Goal: Complete application form

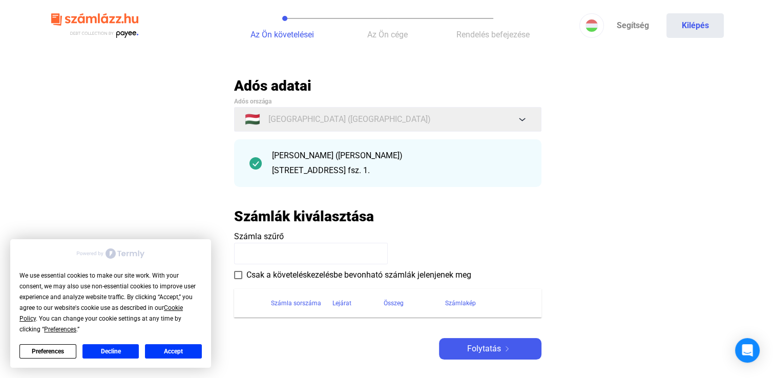
click at [174, 352] on button "Accept" at bounding box center [173, 351] width 57 height 14
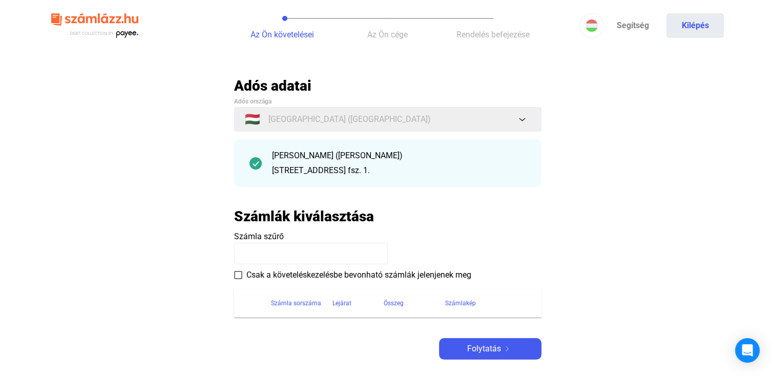
click at [278, 155] on div "[PERSON_NAME] ([PERSON_NAME])" at bounding box center [399, 156] width 254 height 12
click at [504, 350] on img at bounding box center [507, 348] width 12 height 5
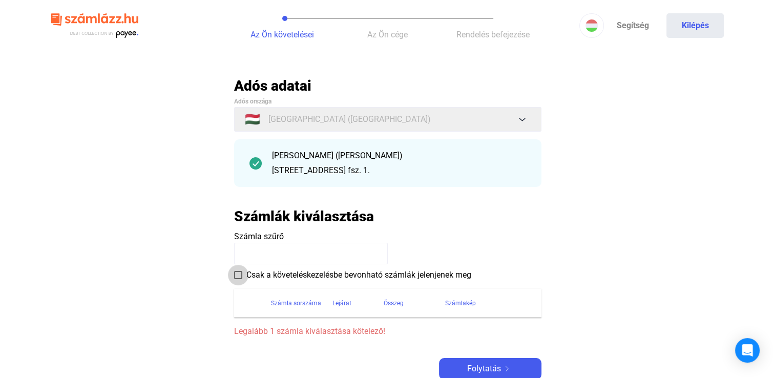
click at [239, 276] on span at bounding box center [238, 275] width 8 height 8
click at [301, 302] on div "Számla sorszáma" at bounding box center [296, 303] width 50 height 12
click at [254, 163] on img at bounding box center [255, 163] width 12 height 12
click at [476, 367] on span "Folytatás" at bounding box center [484, 369] width 34 height 12
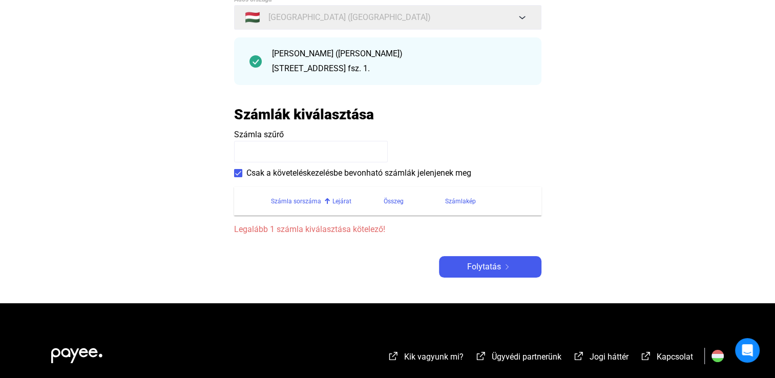
scroll to position [102, 0]
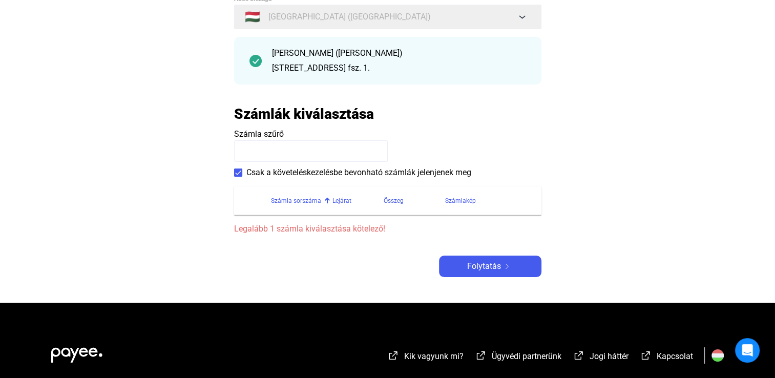
click at [418, 53] on div "[PERSON_NAME] ([PERSON_NAME])" at bounding box center [399, 53] width 254 height 12
click at [372, 62] on div "[STREET_ADDRESS] fsz. 1." at bounding box center [399, 68] width 254 height 12
click at [288, 152] on input at bounding box center [311, 151] width 154 height 22
click at [289, 202] on div "Számla sorszáma" at bounding box center [296, 201] width 50 height 12
click at [234, 175] on span at bounding box center [238, 172] width 8 height 8
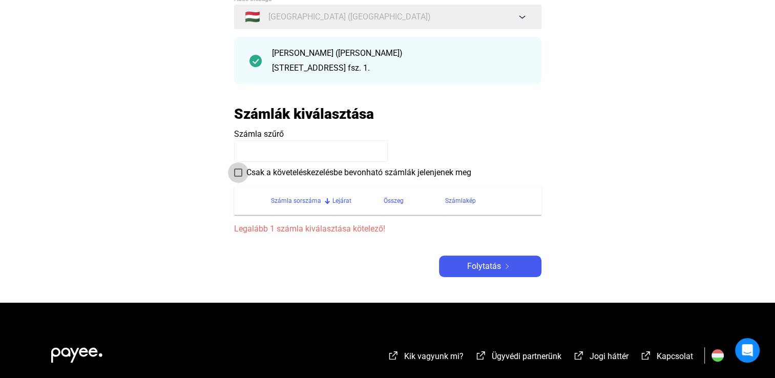
click at [234, 175] on span at bounding box center [238, 172] width 8 height 8
click at [263, 214] on th at bounding box center [252, 200] width 37 height 29
click at [255, 62] on img at bounding box center [255, 61] width 12 height 12
click at [265, 149] on input at bounding box center [311, 151] width 154 height 22
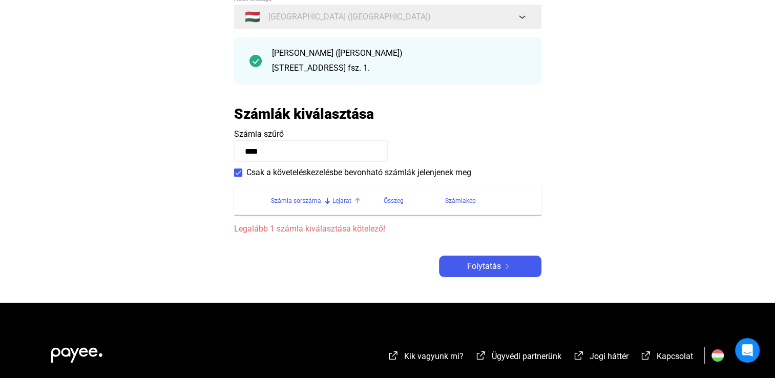
click at [340, 200] on div "Lejárat" at bounding box center [341, 201] width 19 height 12
click at [401, 202] on div "Összeg" at bounding box center [394, 201] width 20 height 12
click at [452, 239] on div "Adós adatai Adós országa 🇭🇺 [GEOGRAPHIC_DATA] ([GEOGRAPHIC_DATA]) [PERSON_NAME]…" at bounding box center [387, 125] width 307 height 303
click at [472, 268] on span "Folytatás" at bounding box center [484, 266] width 34 height 12
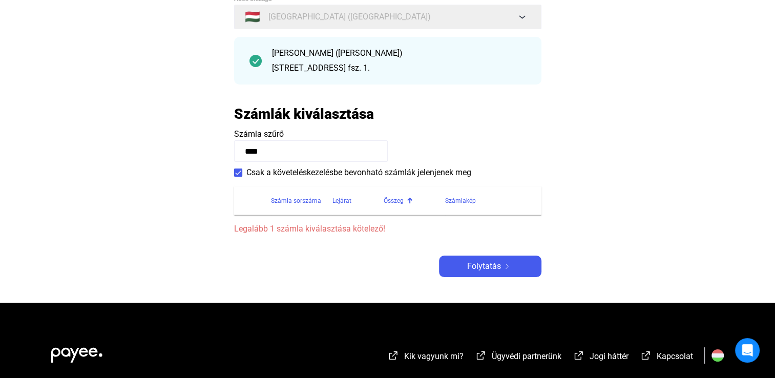
click at [279, 53] on div "[PERSON_NAME] ([PERSON_NAME])" at bounding box center [399, 53] width 254 height 12
drag, startPoint x: 279, startPoint y: 53, endPoint x: 424, endPoint y: 70, distance: 145.8
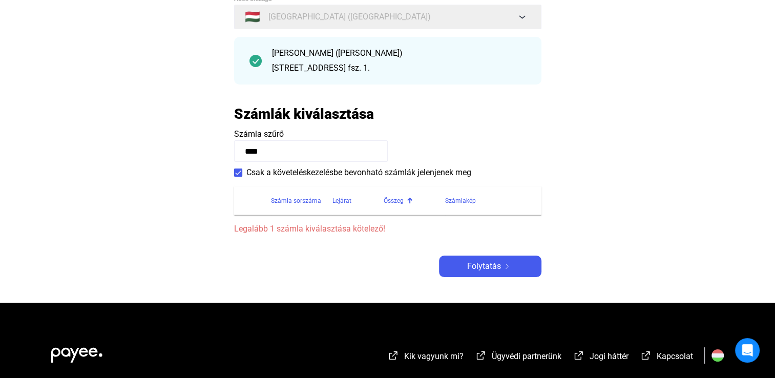
click at [424, 70] on div "[STREET_ADDRESS] fsz. 1." at bounding box center [399, 68] width 254 height 12
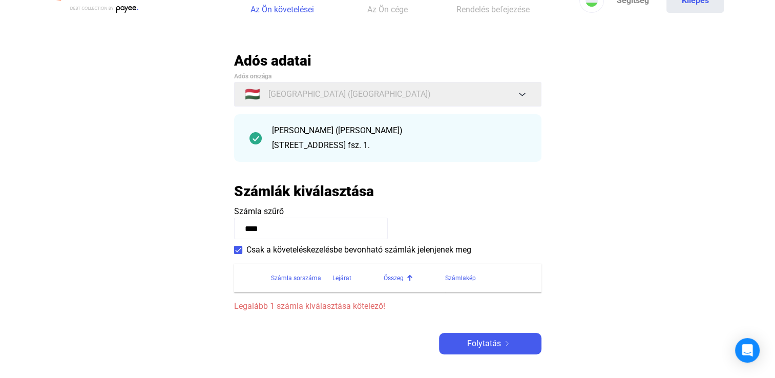
scroll to position [20, 0]
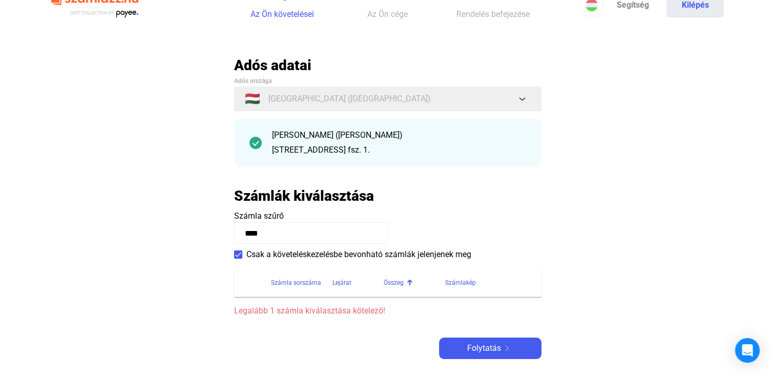
click at [306, 144] on div "[STREET_ADDRESS] fsz. 1." at bounding box center [399, 150] width 254 height 12
click at [282, 230] on input "****" at bounding box center [311, 233] width 154 height 22
type input "*"
click at [238, 254] on span at bounding box center [238, 254] width 8 height 8
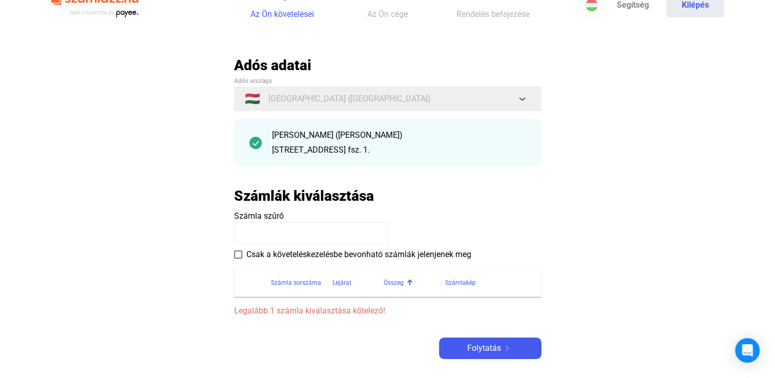
click at [253, 300] on section "Számla sorszáma Lejárat Összeg Számlakép Legalább 1 számla kiválasztása kötelez…" at bounding box center [387, 289] width 307 height 57
click at [251, 286] on th at bounding box center [252, 282] width 37 height 29
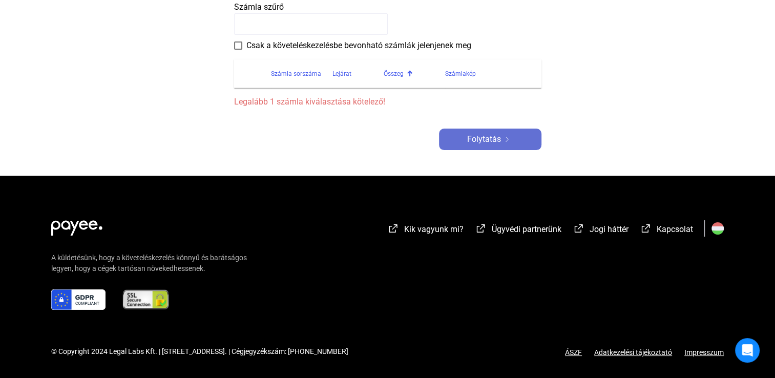
click at [488, 143] on span "Folytatás" at bounding box center [484, 139] width 34 height 12
